Goal: Task Accomplishment & Management: Use online tool/utility

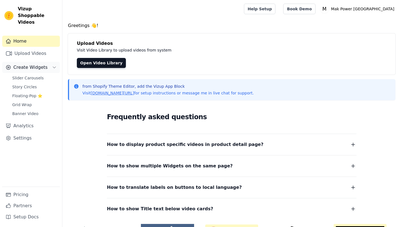
click at [36, 64] on span "Create Widgets" at bounding box center [30, 67] width 34 height 7
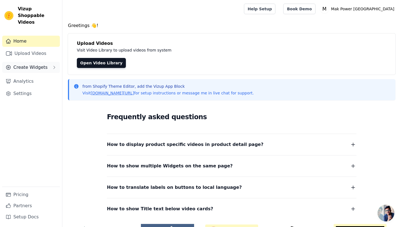
click at [35, 64] on span "Create Widgets" at bounding box center [30, 67] width 34 height 7
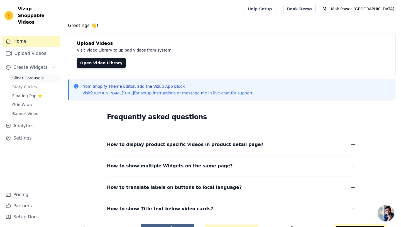
click at [31, 75] on span "Slider Carousels" at bounding box center [27, 78] width 31 height 6
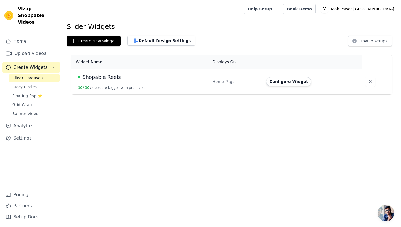
click at [103, 79] on span "Shopable Reels" at bounding box center [102, 77] width 38 height 8
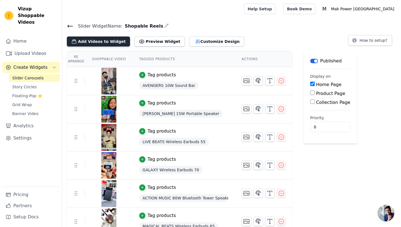
click at [109, 39] on button "Add Videos to Widget" at bounding box center [98, 42] width 63 height 10
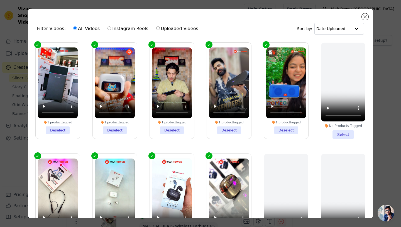
click at [132, 31] on label "Instagram Reels" at bounding box center [127, 28] width 41 height 7
click at [111, 30] on input "Instagram Reels" at bounding box center [110, 28] width 4 height 4
radio input "true"
click at [86, 31] on label "All Videos" at bounding box center [86, 28] width 27 height 7
click at [77, 30] on input "All Videos" at bounding box center [75, 28] width 4 height 4
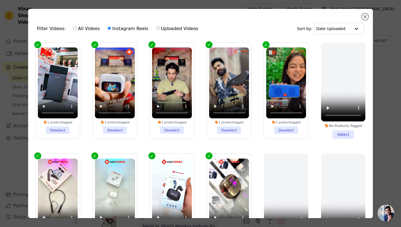
radio input "true"
click at [156, 29] on input "Uploaded Videos" at bounding box center [158, 28] width 4 height 4
radio input "true"
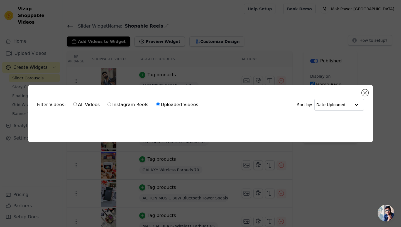
click at [199, 21] on div "Filter Videos: All Videos Instagram Reels Uploaded Videos Sort by: Date Uploade…" at bounding box center [200, 113] width 401 height 227
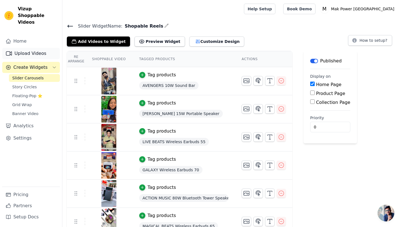
click at [33, 48] on link "Upload Videos" at bounding box center [31, 53] width 58 height 11
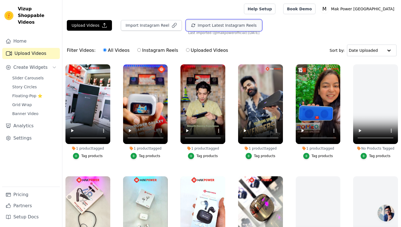
click at [224, 25] on button "Import Latest Instagram Reels" at bounding box center [223, 25] width 75 height 11
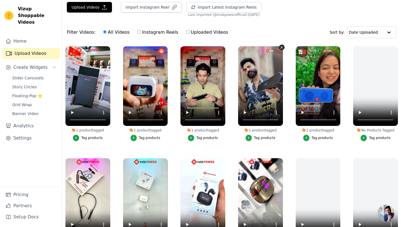
scroll to position [18, 0]
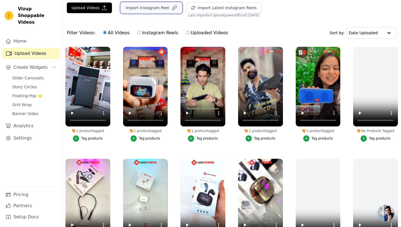
click at [151, 8] on button "Import Instagram Reel" at bounding box center [151, 8] width 61 height 11
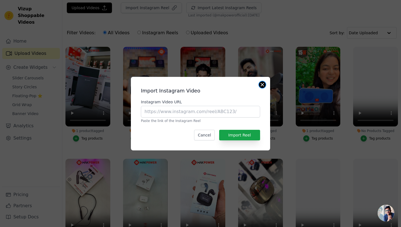
click at [262, 86] on button "Close modal" at bounding box center [262, 84] width 7 height 7
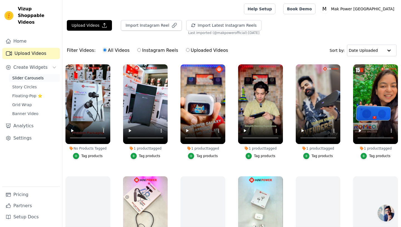
click at [35, 75] on span "Slider Carousels" at bounding box center [27, 78] width 31 height 6
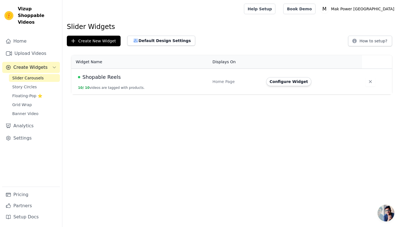
click at [120, 86] on button "10 / 10 videos are tagged with products." at bounding box center [111, 88] width 67 height 4
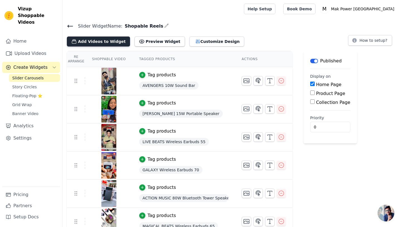
click at [104, 40] on button "Add Videos to Widget" at bounding box center [98, 42] width 63 height 10
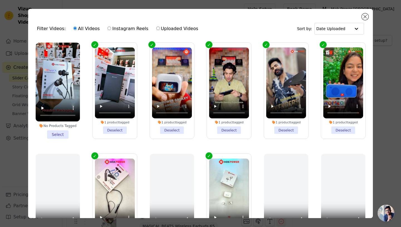
click at [60, 135] on li "No Products Tagged Select" at bounding box center [58, 91] width 44 height 96
click at [0, 0] on input "No Products Tagged Select" at bounding box center [0, 0] width 0 height 0
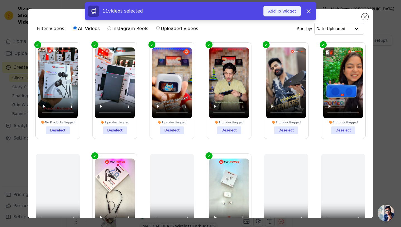
click at [279, 11] on button "Add To Widget" at bounding box center [282, 11] width 37 height 11
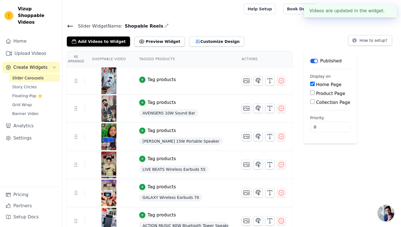
click at [162, 79] on div "Tag products" at bounding box center [162, 79] width 28 height 7
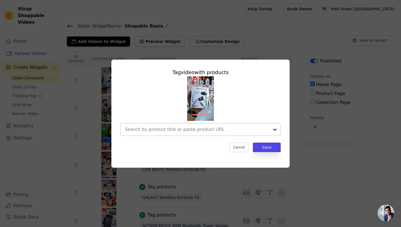
click at [144, 130] on input "text" at bounding box center [197, 129] width 144 height 7
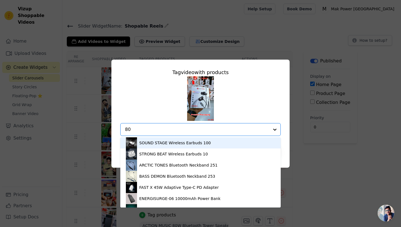
type input "805"
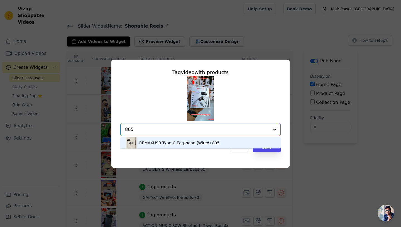
click at [154, 142] on div "REMAXUSB Type-C Earphone (Wired) 805" at bounding box center [179, 143] width 80 height 6
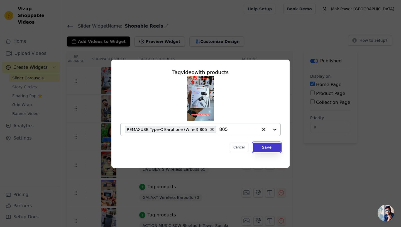
click at [268, 148] on button "Save" at bounding box center [267, 147] width 28 height 9
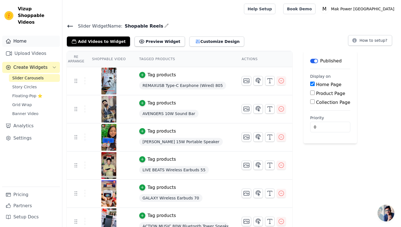
click at [25, 36] on link "Home" at bounding box center [31, 41] width 58 height 11
